Goal: Task Accomplishment & Management: Manage account settings

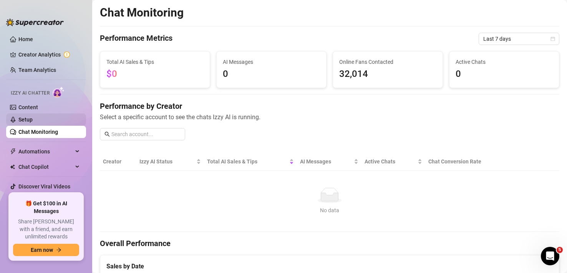
click at [33, 117] on link "Setup" at bounding box center [25, 119] width 14 height 6
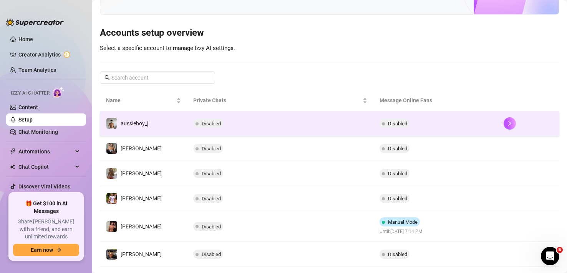
scroll to position [15, 0]
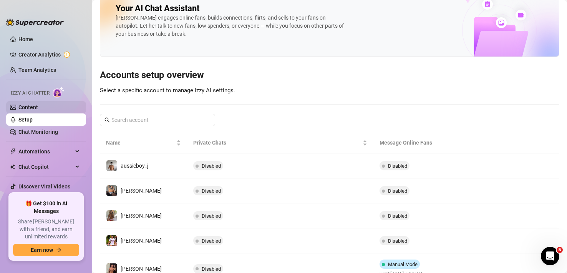
click at [35, 104] on link "Content" at bounding box center [28, 107] width 20 height 6
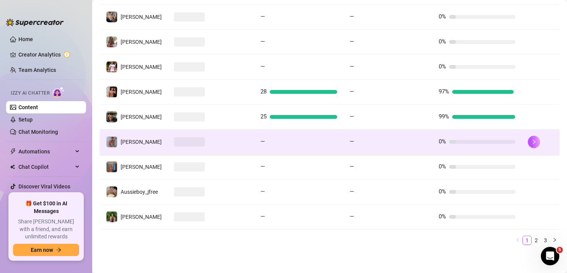
scroll to position [203, 0]
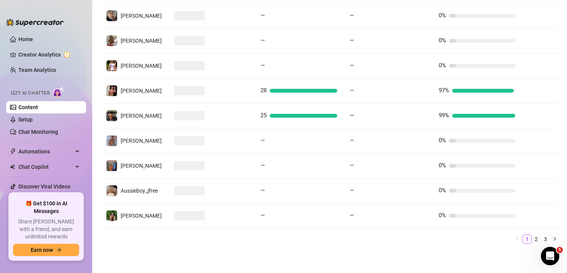
drag, startPoint x: 243, startPoint y: 134, endPoint x: 293, endPoint y: 254, distance: 129.8
click at [293, 254] on main "Your Voice, Your Content, Your Izzy Izzy is your AI chat assistant, customized …" at bounding box center [329, 35] width 475 height 476
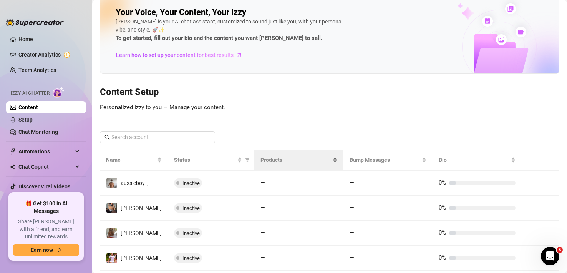
scroll to position [0, 0]
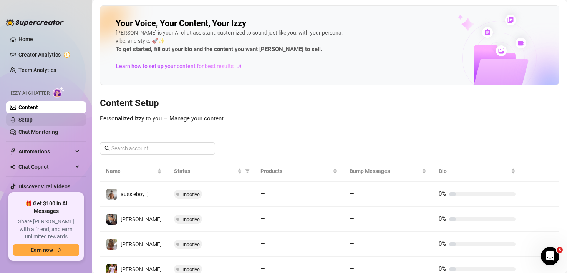
click at [31, 119] on link "Setup" at bounding box center [25, 119] width 14 height 6
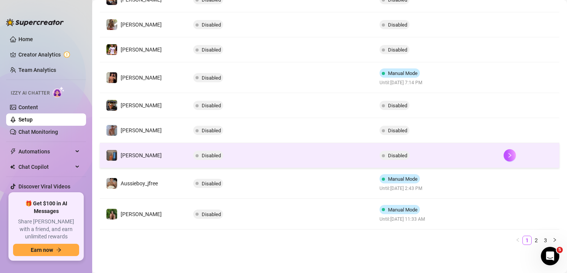
scroll to position [207, 0]
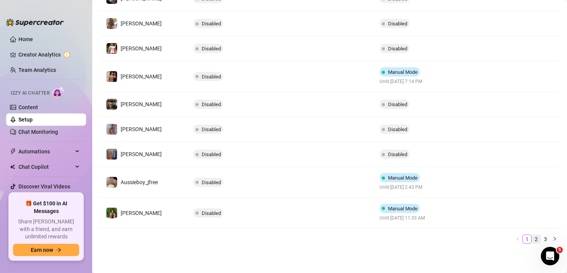
click at [532, 240] on link "2" at bounding box center [536, 239] width 8 height 8
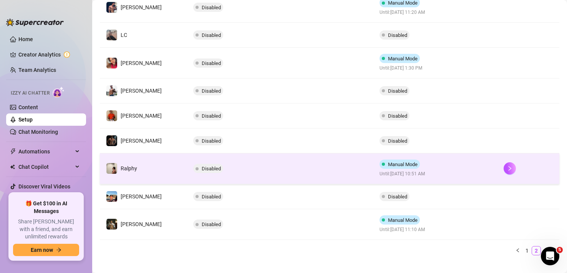
scroll to position [130, 0]
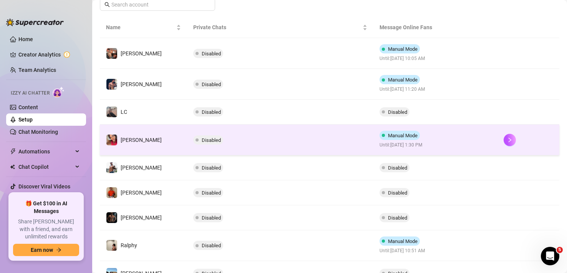
click at [270, 144] on td "Disabled" at bounding box center [280, 139] width 186 height 31
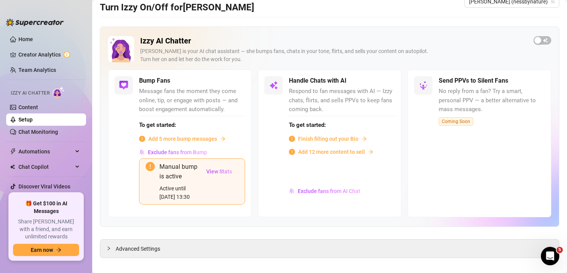
scroll to position [25, 0]
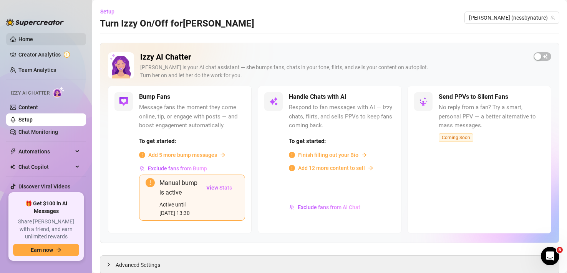
click at [29, 41] on link "Home" at bounding box center [25, 39] width 15 height 6
